Goal: Task Accomplishment & Management: Manage account settings

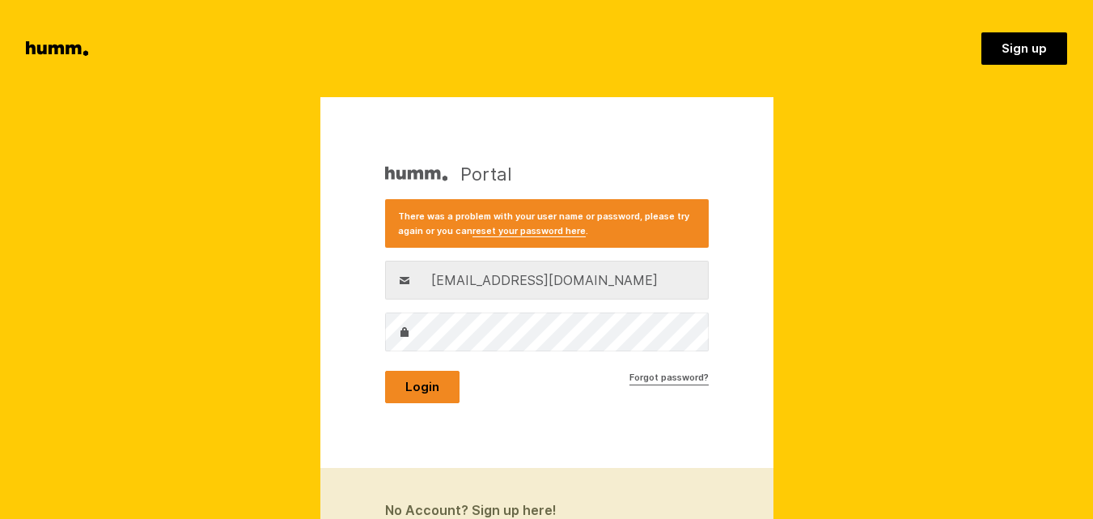
click at [426, 391] on button "Login" at bounding box center [422, 387] width 74 height 32
click at [548, 231] on link "reset your password here" at bounding box center [529, 231] width 113 height 12
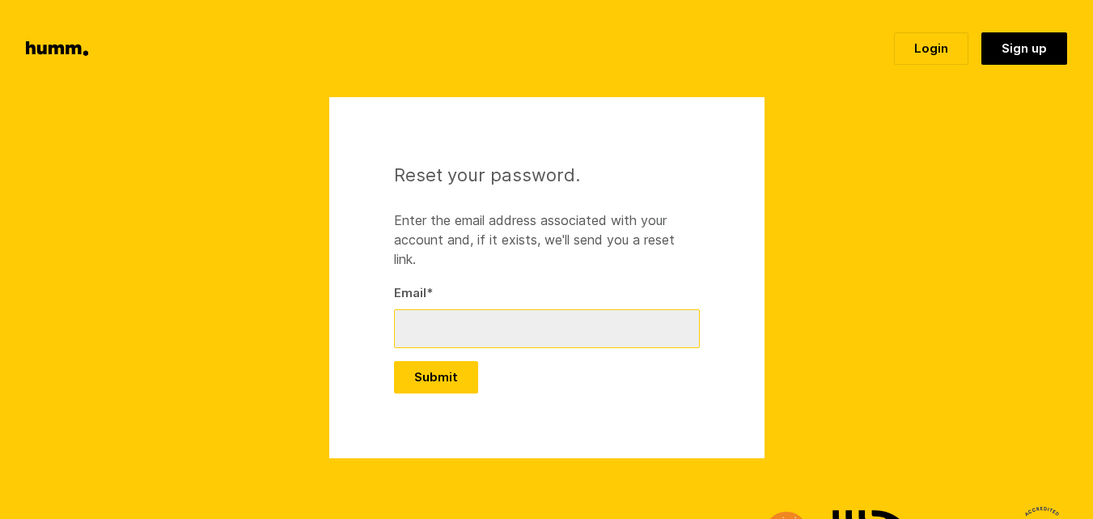
click at [473, 324] on input "Email *" at bounding box center [547, 328] width 306 height 39
type input "[EMAIL_ADDRESS][DOMAIN_NAME]"
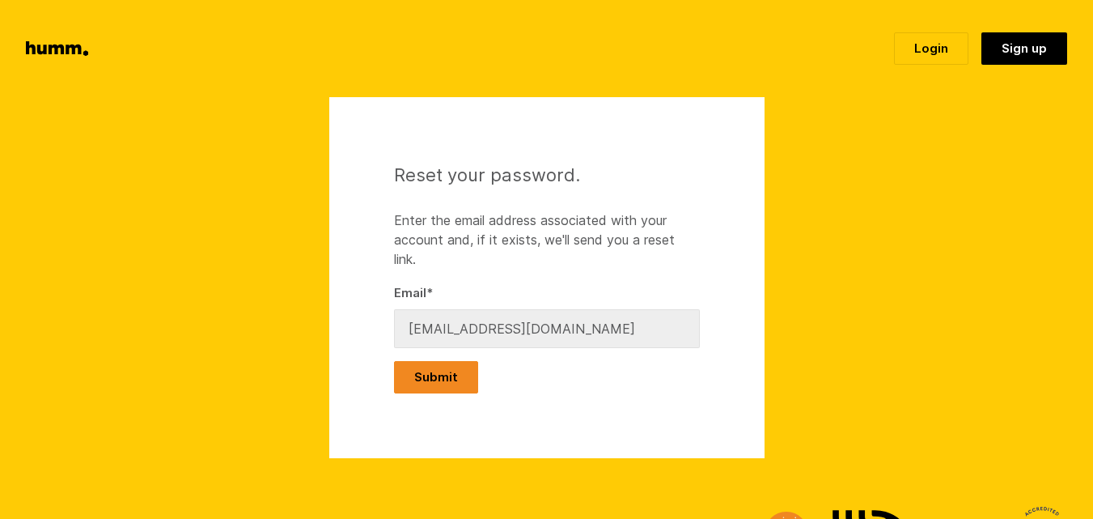
click at [463, 385] on button "Submit" at bounding box center [436, 377] width 84 height 32
